Goal: Find contact information: Find contact information

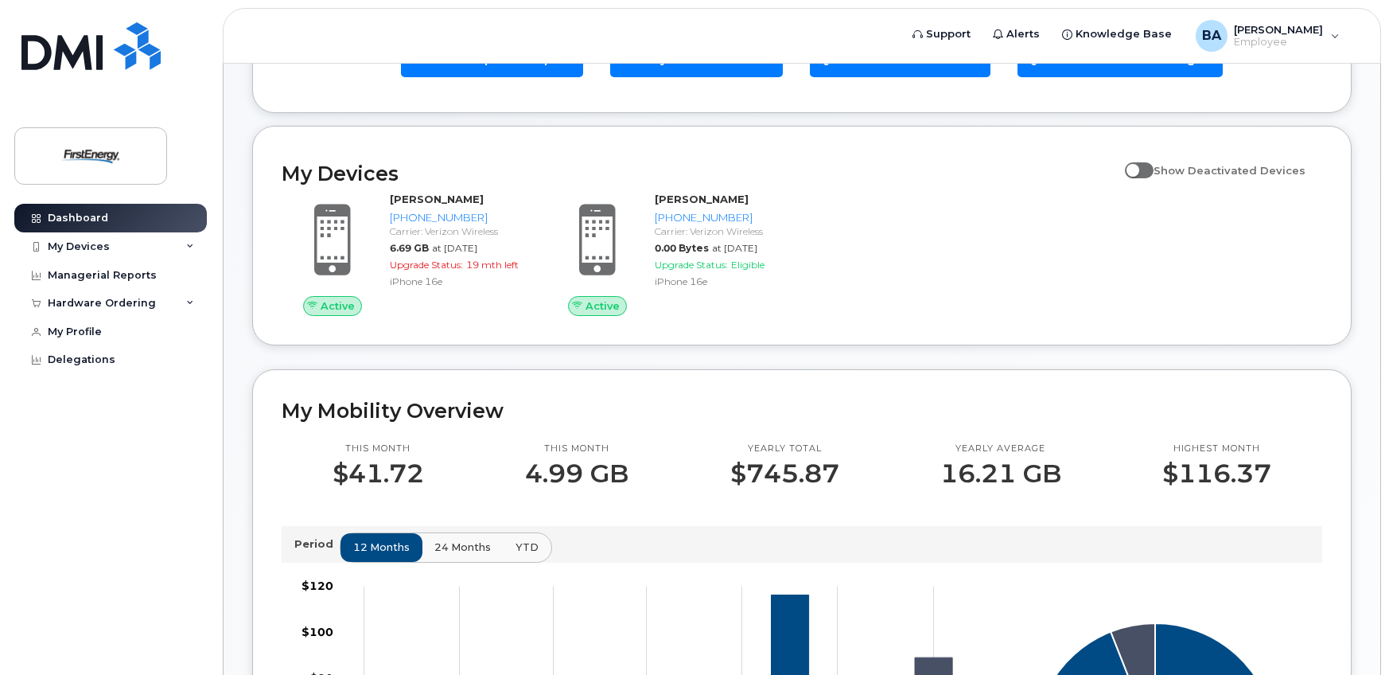
scroll to position [239, 0]
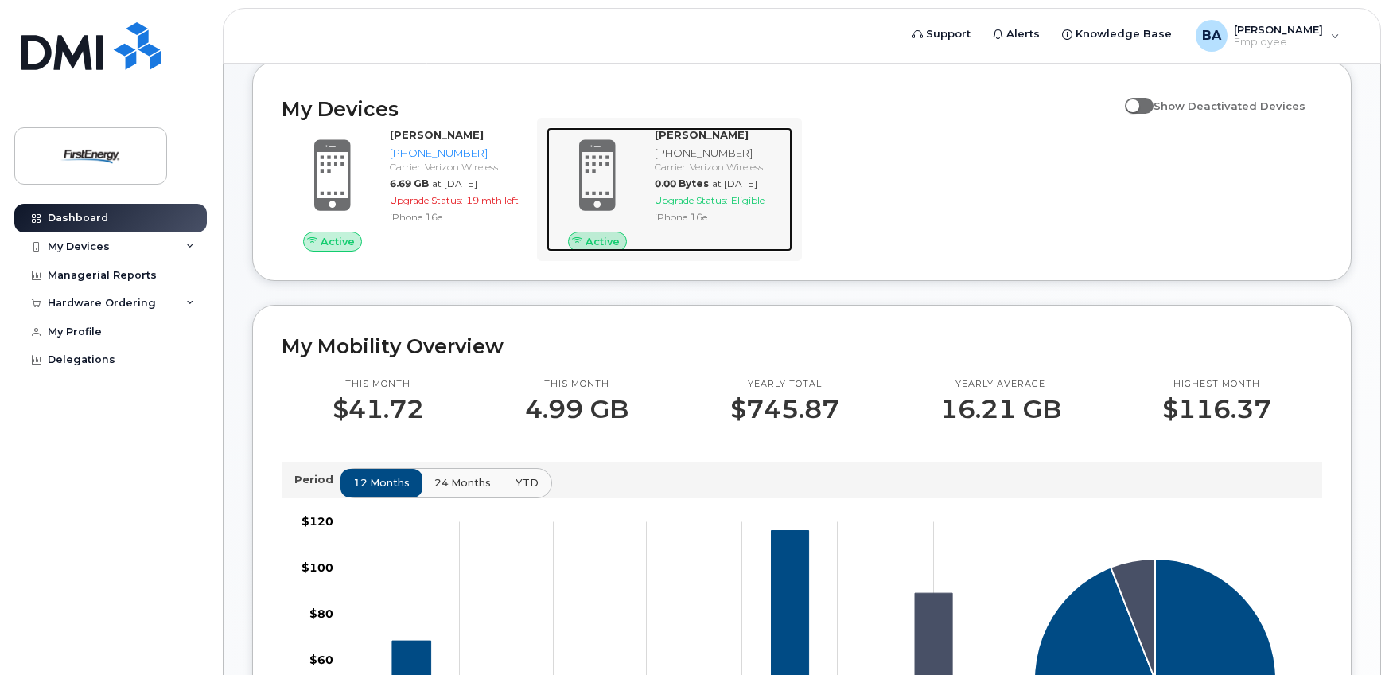
click at [697, 147] on div "[PHONE_NUMBER]" at bounding box center [720, 153] width 131 height 15
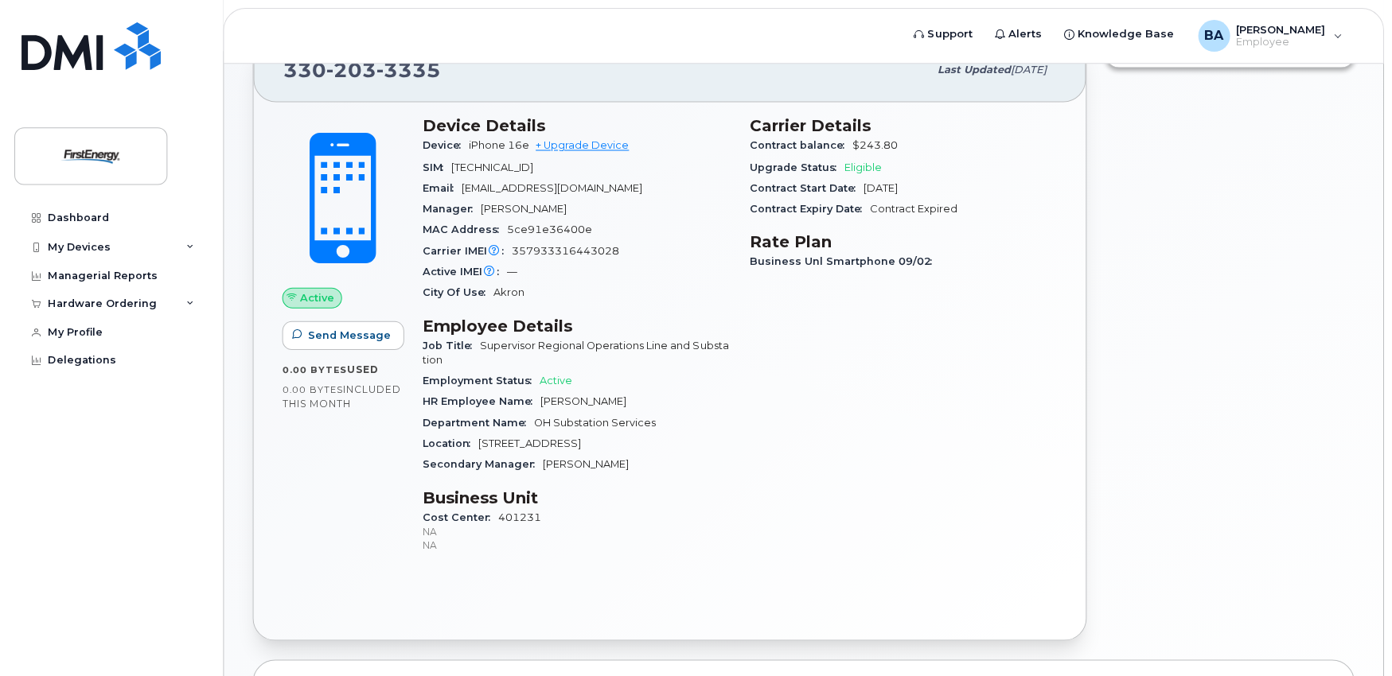
scroll to position [80, 0]
click at [1339, 268] on div "Create Helpdesk Submission" at bounding box center [1229, 337] width 267 height 621
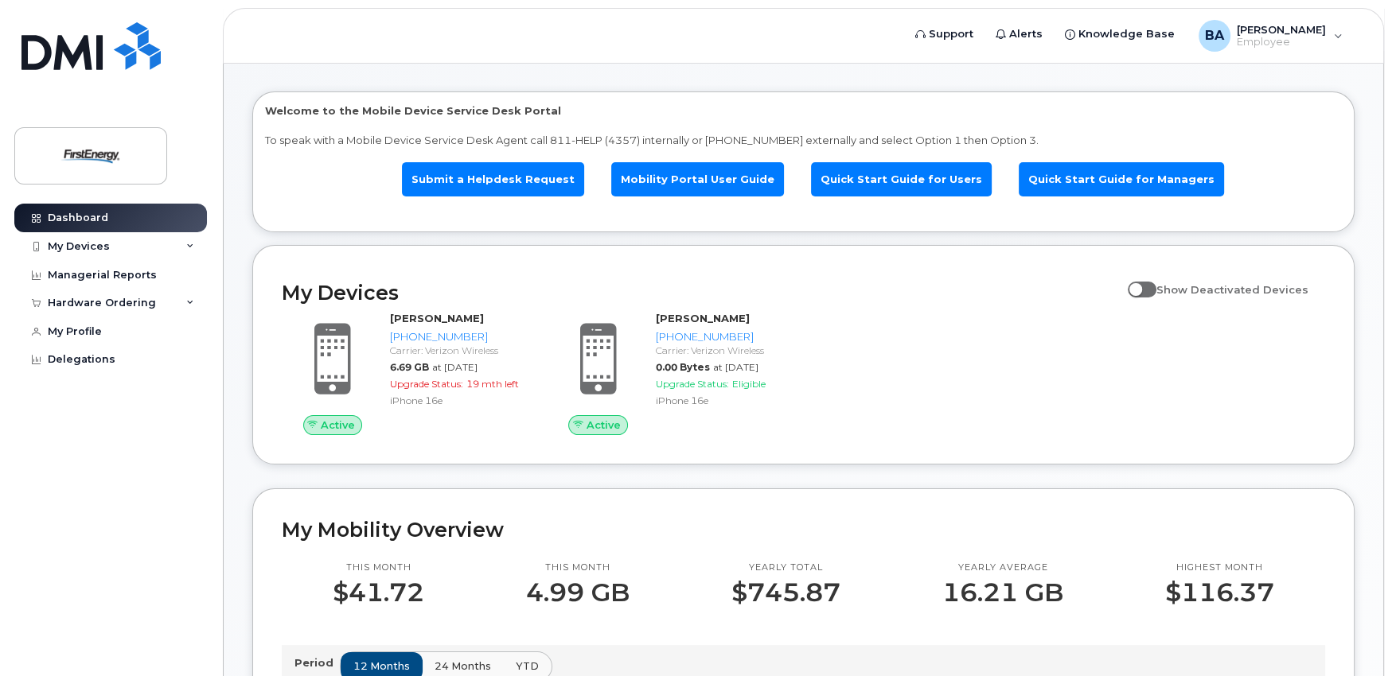
scroll to position [80, 0]
